Goal: Ask a question

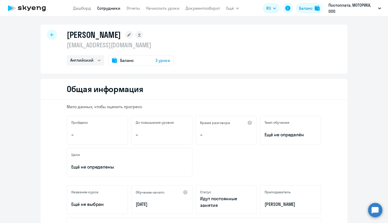
select select "english"
click at [376, 207] on circle at bounding box center [375, 210] width 14 height 14
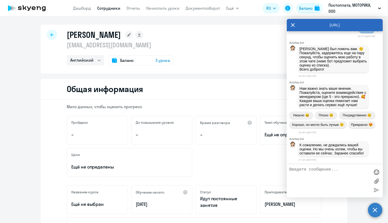
scroll to position [10744, 0]
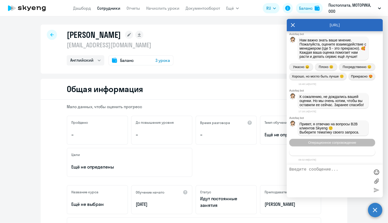
click at [337, 152] on span "Тематики документооборот" at bounding box center [332, 152] width 42 height 4
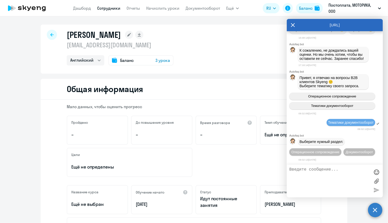
scroll to position [10800, 0]
click at [346, 152] on span "Документооборот" at bounding box center [359, 152] width 27 height 4
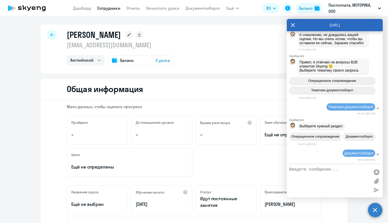
scroll to position [10885, 0]
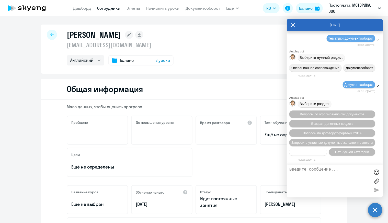
click at [314, 153] on span "Прочие вопросы" at bounding box center [309, 152] width 26 height 4
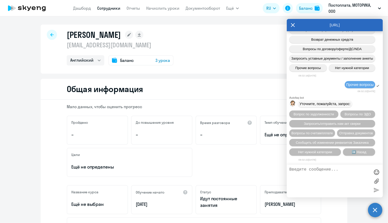
scroll to position [10979, 0]
click at [341, 133] on span "Отправка документов" at bounding box center [357, 133] width 34 height 4
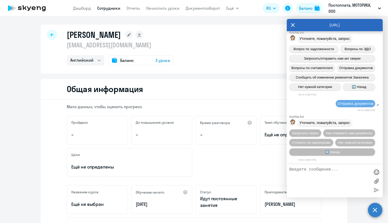
scroll to position [11046, 0]
click at [352, 132] on span "Как отправить нам документы" at bounding box center [349, 133] width 47 height 4
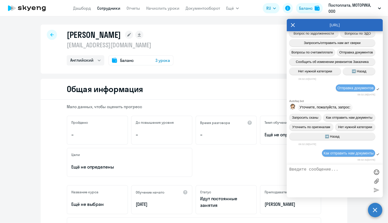
click at [330, 173] on textarea at bounding box center [330, 181] width 81 height 28
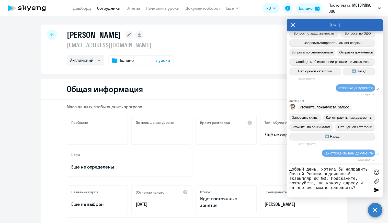
type textarea "Добрый день, хотела бы направить Почтой России подписанный экземпляр ДС №3. Под…"
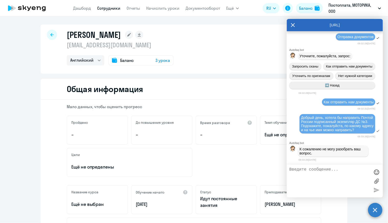
scroll to position [11118, 0]
click at [347, 177] on textarea at bounding box center [330, 181] width 81 height 28
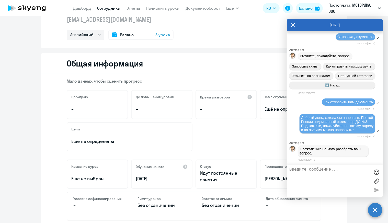
click at [347, 169] on textarea at bounding box center [330, 181] width 81 height 28
click at [349, 176] on textarea at bounding box center [330, 181] width 81 height 28
click at [325, 182] on textarea at bounding box center [330, 181] width 81 height 28
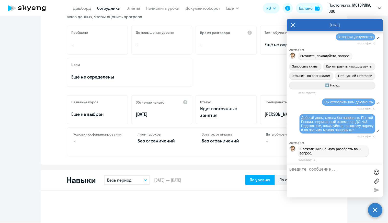
scroll to position [102, 0]
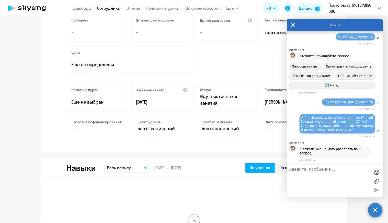
click at [332, 173] on textarea at bounding box center [330, 181] width 81 height 28
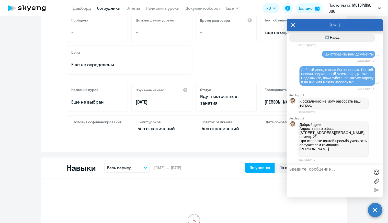
scroll to position [11177, 0]
drag, startPoint x: 333, startPoint y: 150, endPoint x: 298, endPoint y: 121, distance: 45.3
click at [298, 121] on div "Добрый день! Адрес нашего офиса : [STREET_ADDRESS][PERSON_NAME], помещ. 2/1 При…" at bounding box center [333, 139] width 71 height 36
copy span "[STREET_ADDRESS][PERSON_NAME], помещ. 2/1 При отправке почтой просьба указывать…"
